Goal: Information Seeking & Learning: Find specific fact

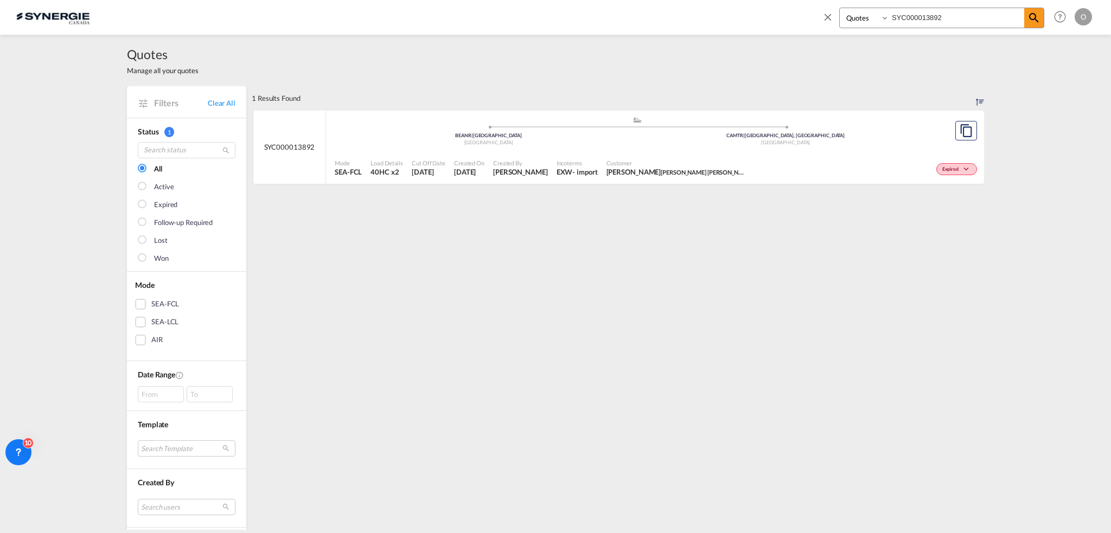
select select "Quotes"
drag, startPoint x: 977, startPoint y: 11, endPoint x: 625, endPoint y: 27, distance: 352.5
click at [628, 29] on div "Bookings Quotes Enquiries SYC000013892 Help Resources Product Release O My Prof…" at bounding box center [555, 17] width 1079 height 34
paste input "4001"
type input "SYC000014001"
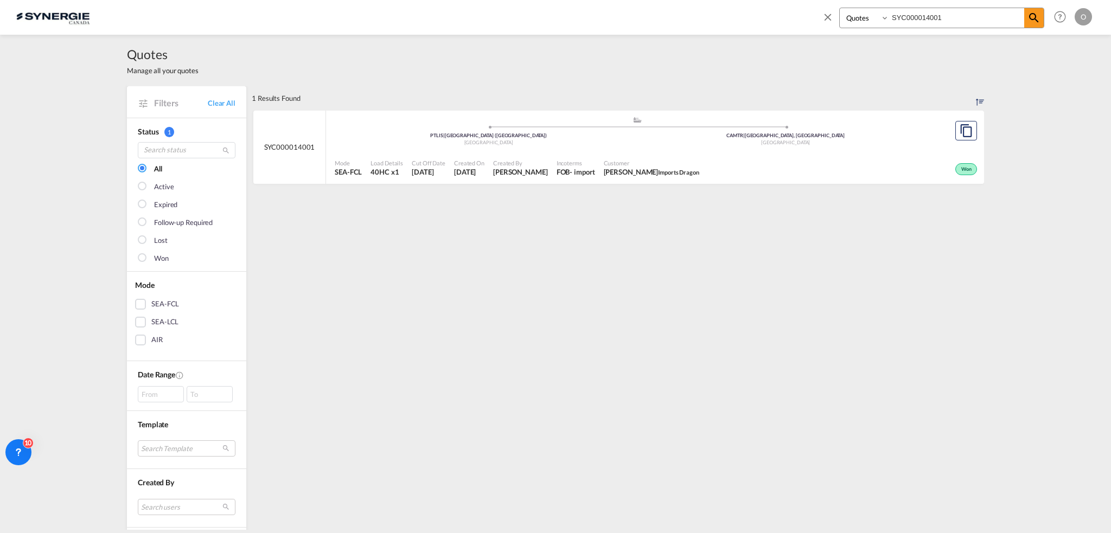
click at [583, 169] on div "- import" at bounding box center [582, 172] width 25 height 10
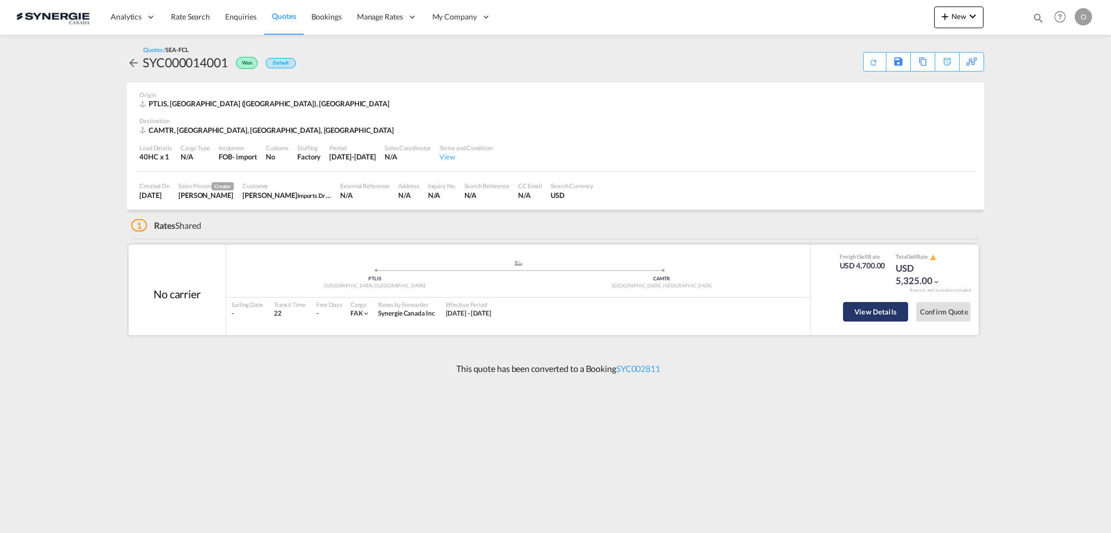
click at [897, 314] on button "View Details" at bounding box center [875, 312] width 65 height 20
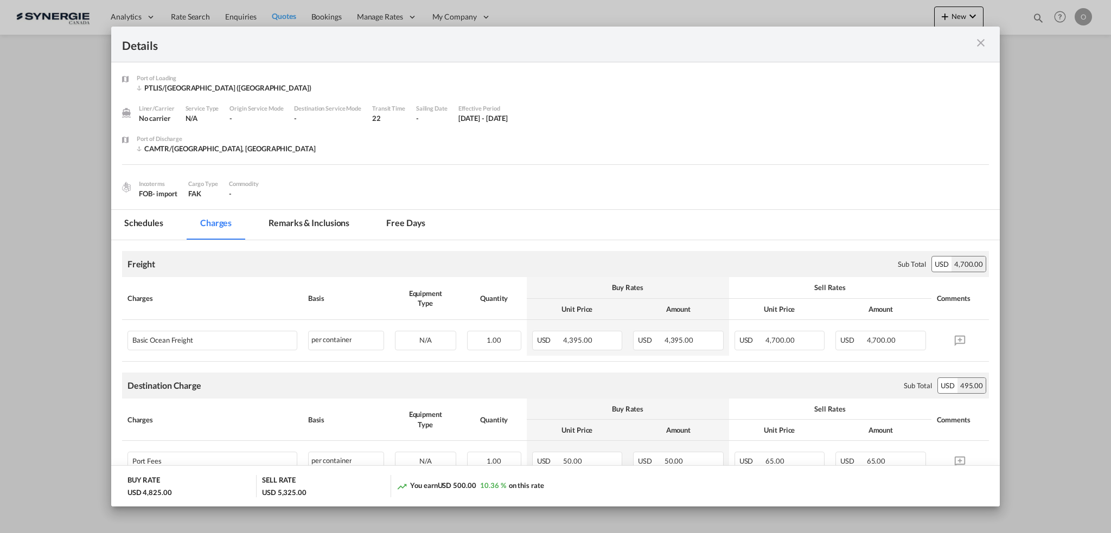
click at [319, 220] on md-tab-item "Remarks & Inclusions" at bounding box center [309, 225] width 107 height 30
